Goal: Find specific page/section: Find specific page/section

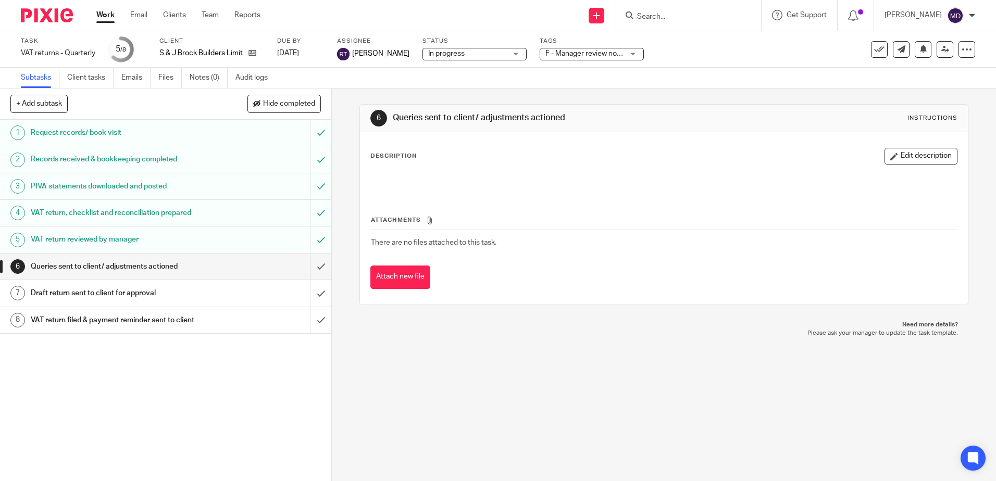
click at [667, 14] on input "Search" at bounding box center [683, 17] width 94 height 9
type input "rus"
click at [676, 59] on link at bounding box center [698, 57] width 129 height 16
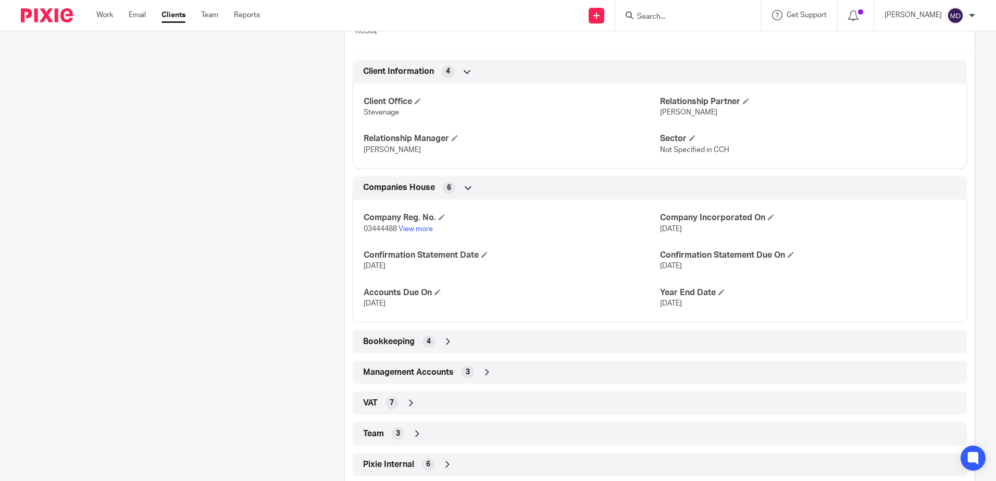
scroll to position [415, 0]
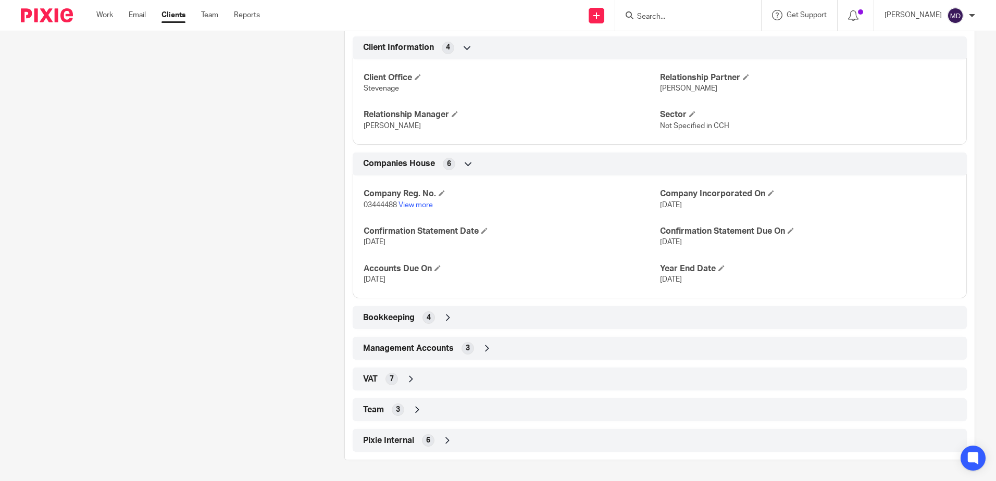
click at [416, 408] on icon at bounding box center [417, 410] width 10 height 10
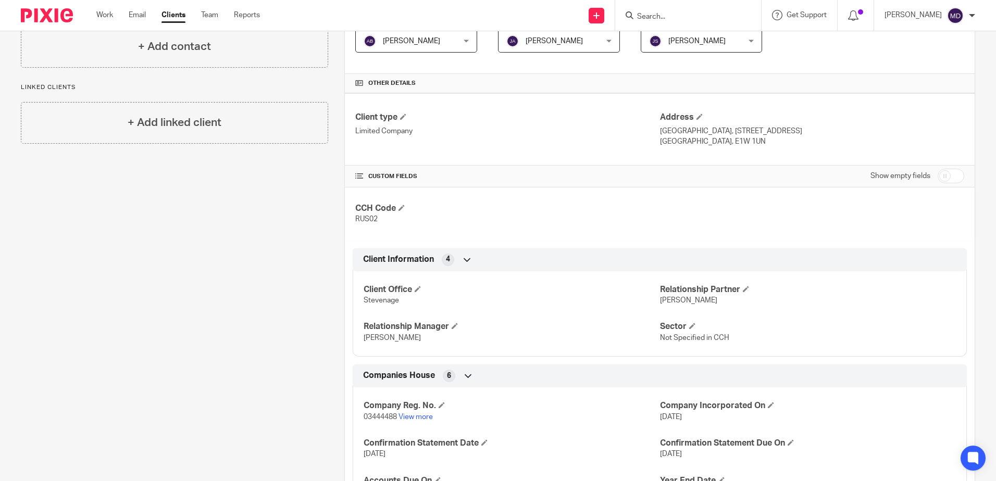
scroll to position [0, 0]
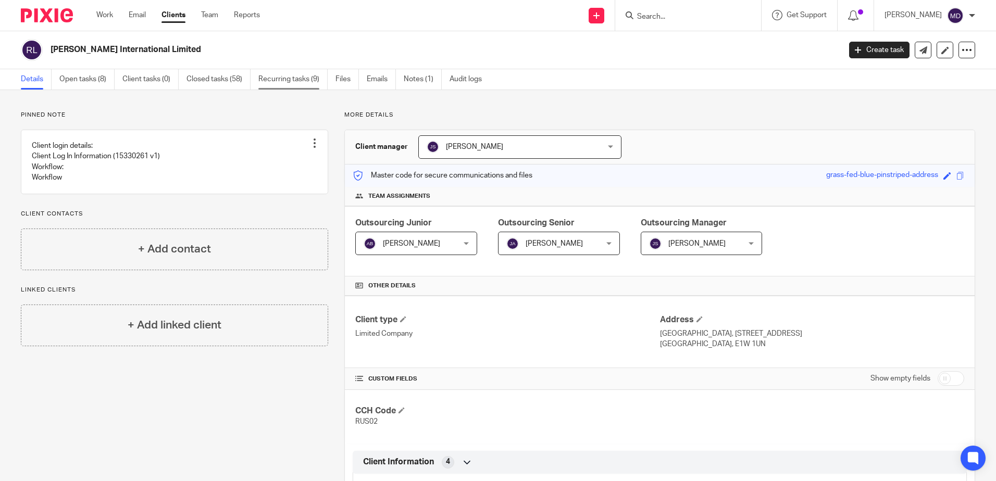
click at [296, 82] on link "Recurring tasks (9)" at bounding box center [292, 79] width 69 height 20
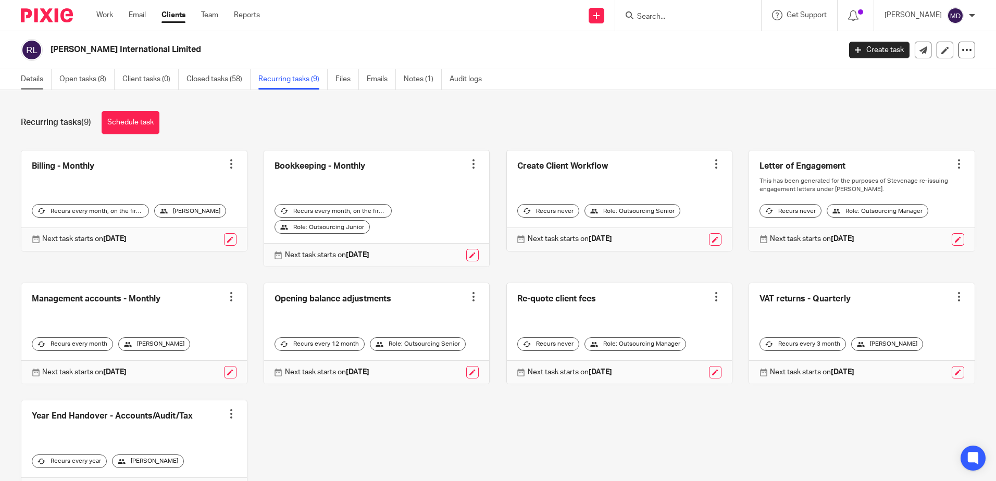
drag, startPoint x: 39, startPoint y: 80, endPoint x: 44, endPoint y: 84, distance: 5.9
click at [38, 80] on link "Details" at bounding box center [36, 79] width 31 height 20
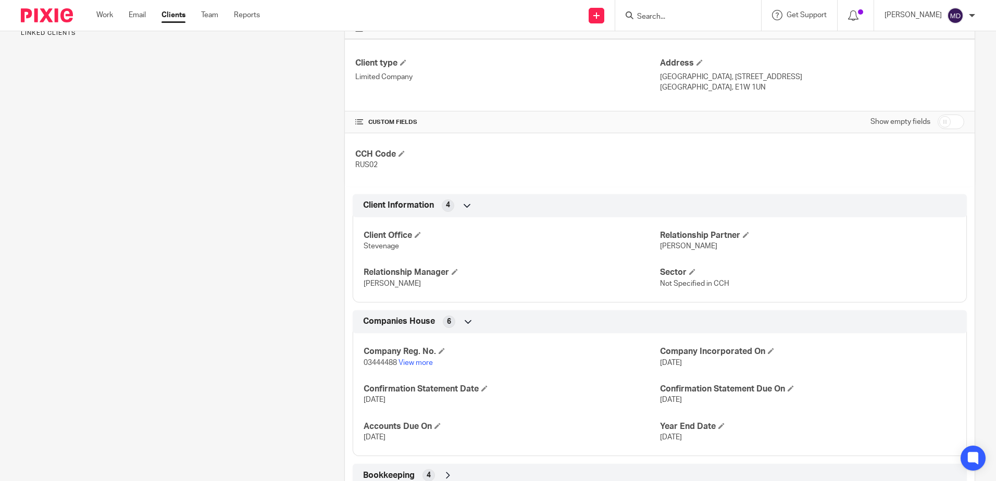
scroll to position [415, 0]
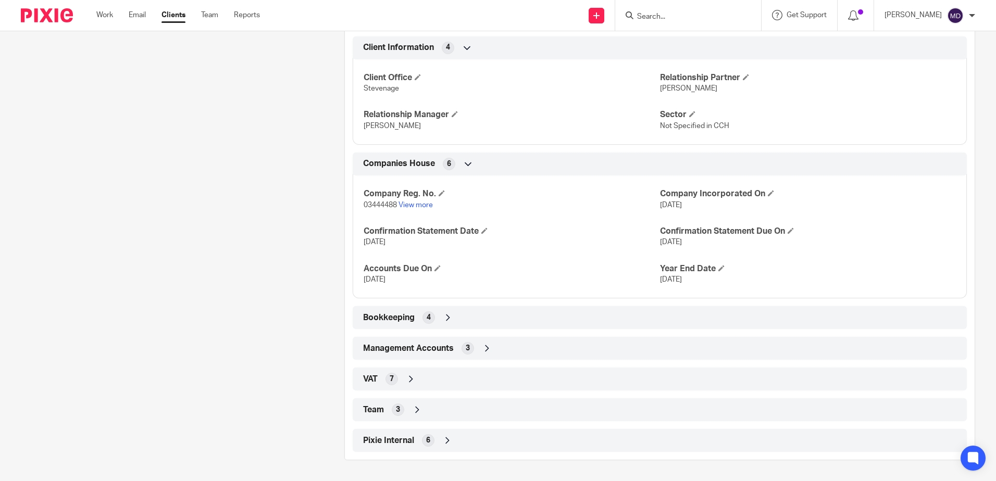
click at [414, 406] on icon at bounding box center [417, 410] width 10 height 10
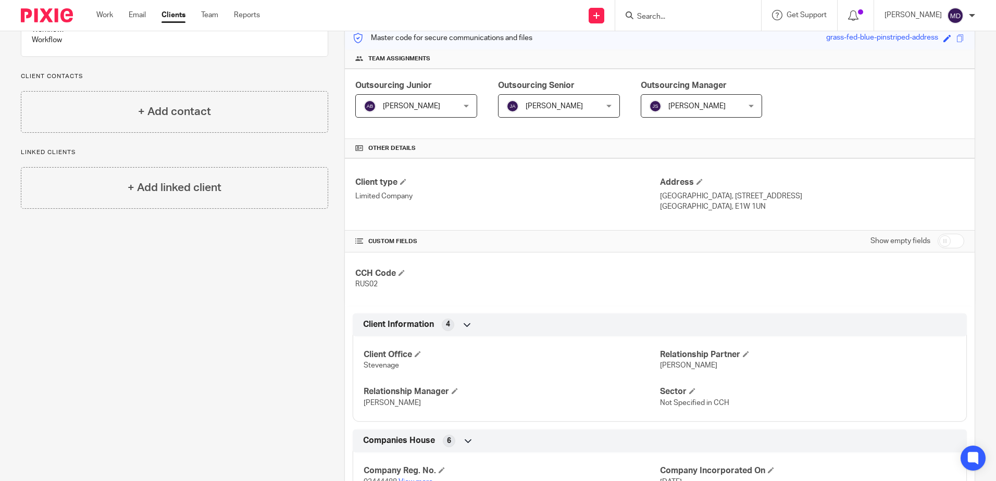
scroll to position [0, 0]
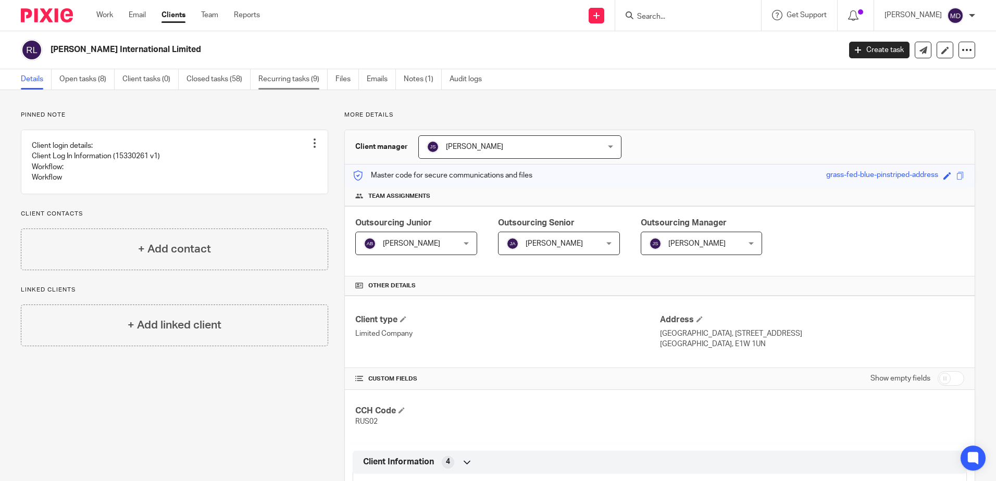
click at [299, 79] on link "Recurring tasks (9)" at bounding box center [292, 79] width 69 height 20
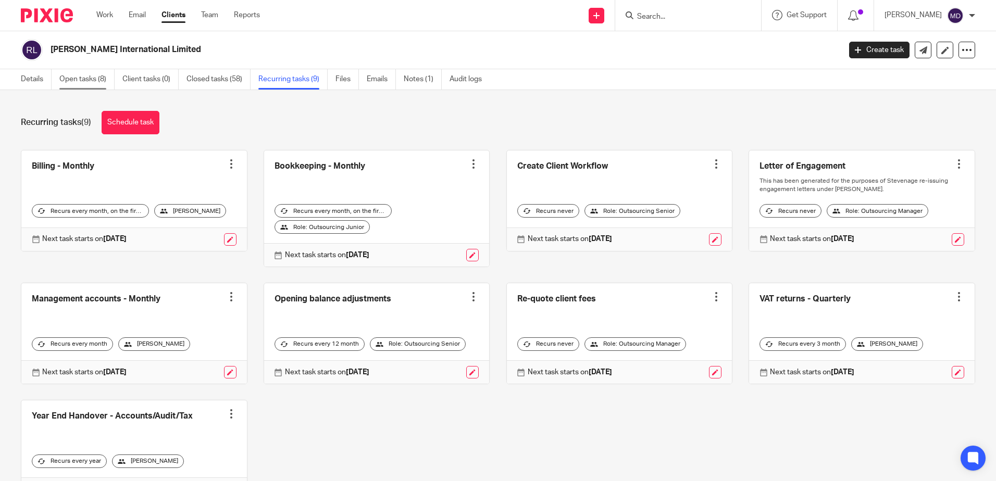
click at [80, 77] on link "Open tasks (8)" at bounding box center [86, 79] width 55 height 20
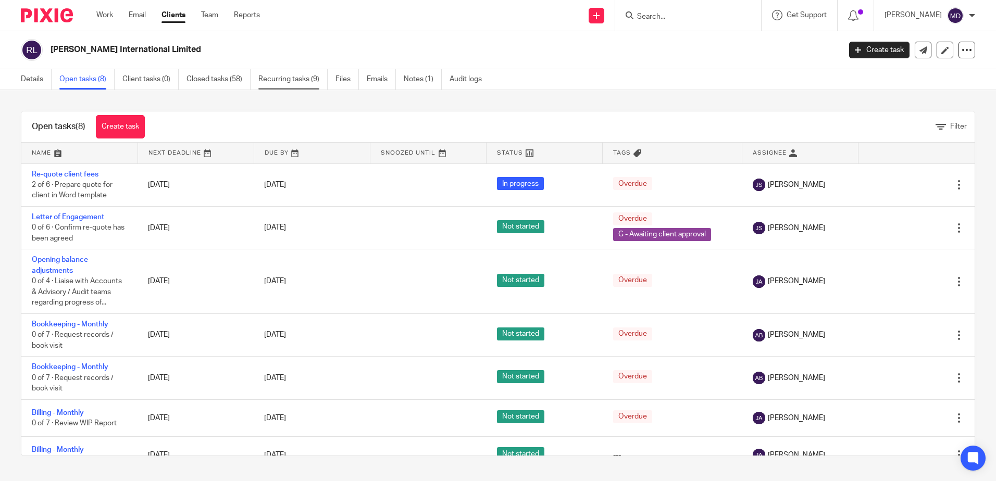
click at [289, 81] on link "Recurring tasks (9)" at bounding box center [292, 79] width 69 height 20
